Goal: Find specific page/section

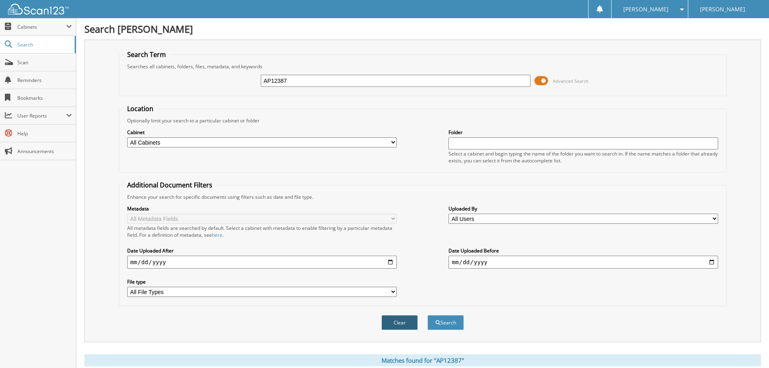
click at [407, 324] on button "Clear" at bounding box center [400, 322] width 36 height 15
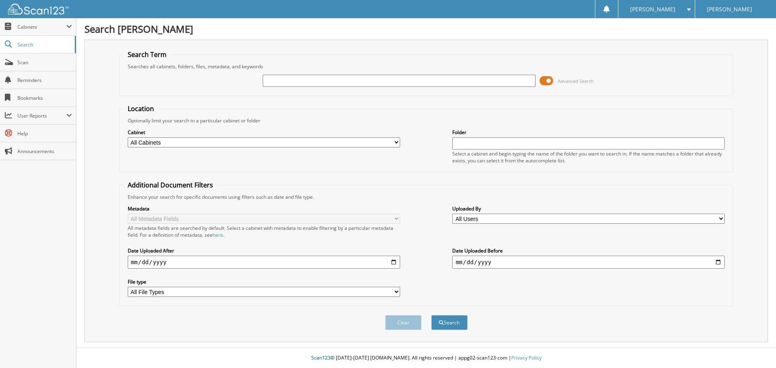
click at [320, 82] on input "text" at bounding box center [399, 81] width 272 height 12
click at [285, 81] on input "text" at bounding box center [399, 81] width 272 height 12
type input "t63938"
click at [431, 315] on button "Search" at bounding box center [449, 322] width 36 height 15
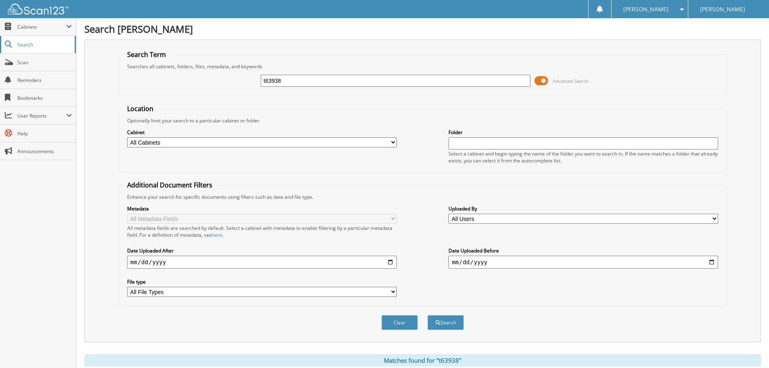
click at [36, 46] on span "Search" at bounding box center [43, 44] width 53 height 7
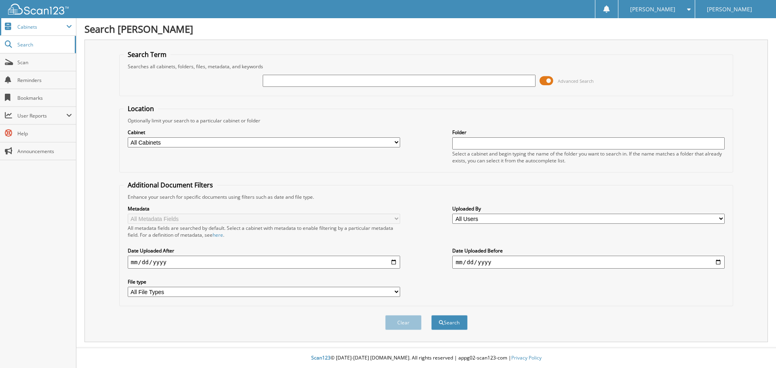
click at [41, 28] on span "Cabinets" at bounding box center [41, 26] width 49 height 7
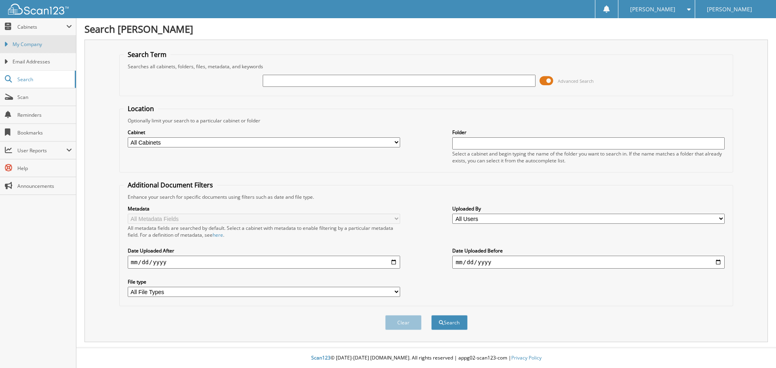
click at [33, 44] on span "My Company" at bounding box center [42, 44] width 59 height 7
